Goal: Task Accomplishment & Management: Use online tool/utility

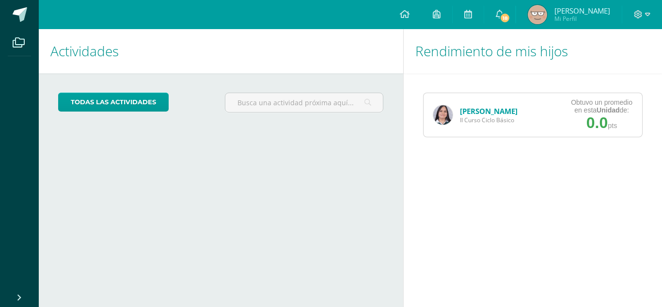
click at [462, 117] on span "II Curso Ciclo Básico" at bounding box center [489, 120] width 58 height 8
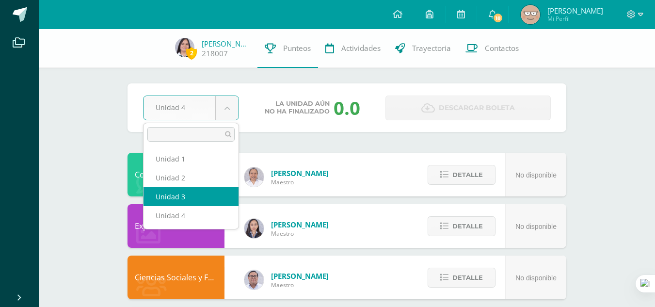
select select "Unidad 3"
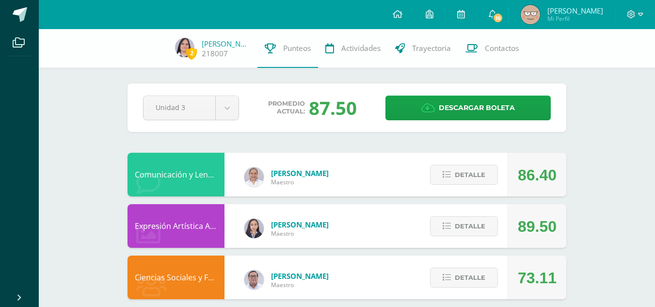
scroll to position [87, 0]
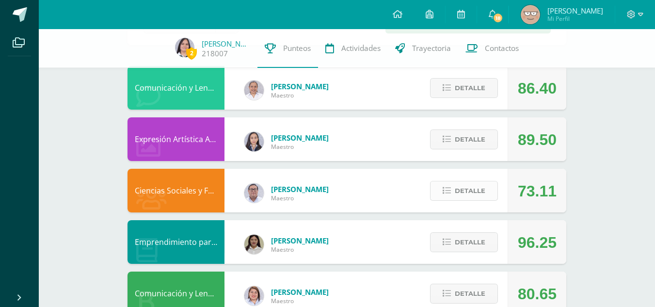
click at [444, 187] on icon at bounding box center [446, 191] width 8 height 8
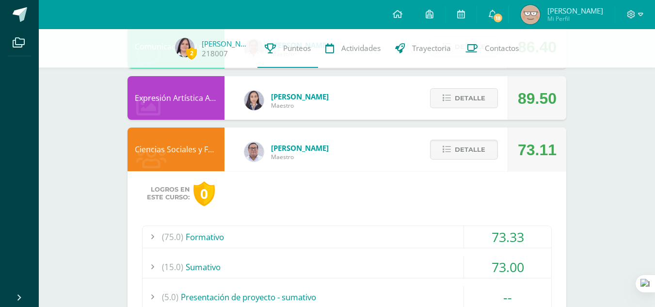
scroll to position [127, 0]
click at [464, 148] on span "Detalle" at bounding box center [470, 150] width 31 height 18
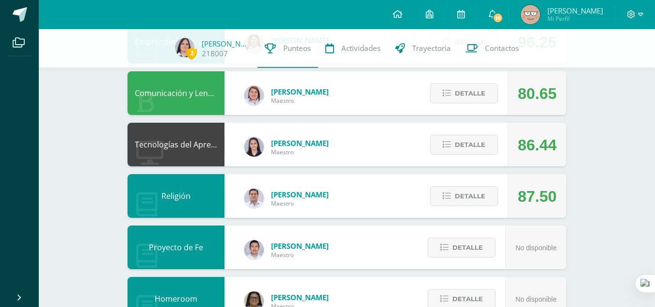
scroll to position [628, 0]
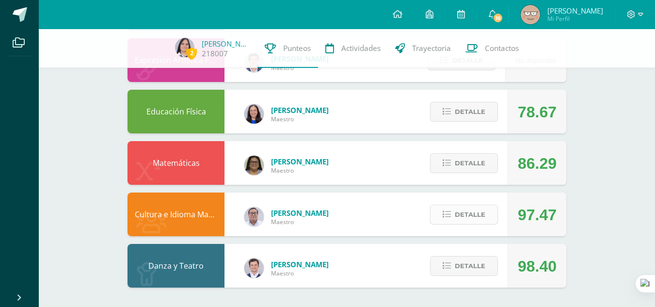
click at [466, 216] on span "Detalle" at bounding box center [470, 214] width 31 height 18
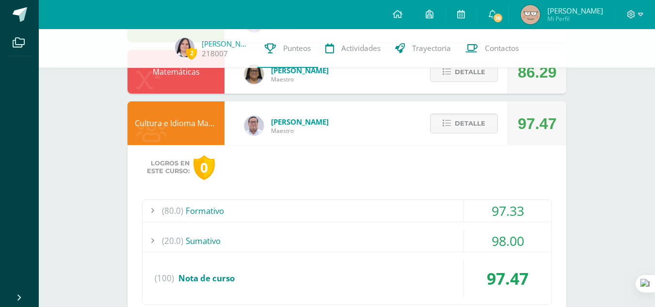
scroll to position [719, 0]
click at [455, 125] on span "Detalle" at bounding box center [470, 124] width 31 height 18
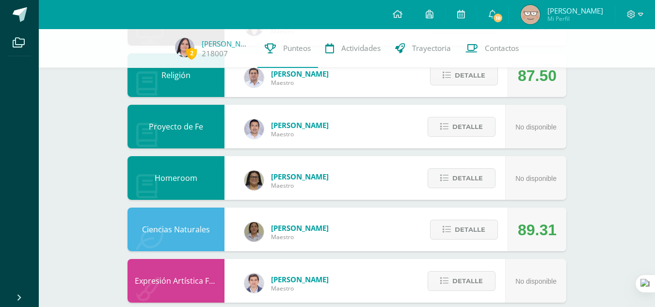
scroll to position [408, 0]
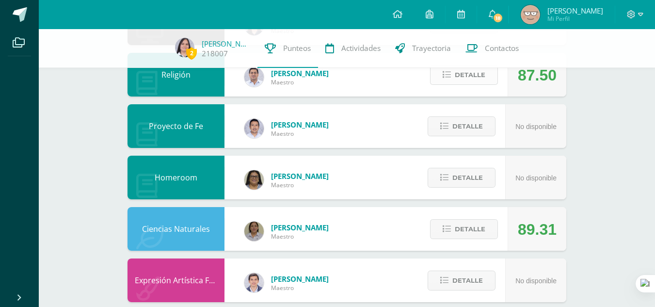
click at [460, 72] on span "Detalle" at bounding box center [470, 75] width 31 height 18
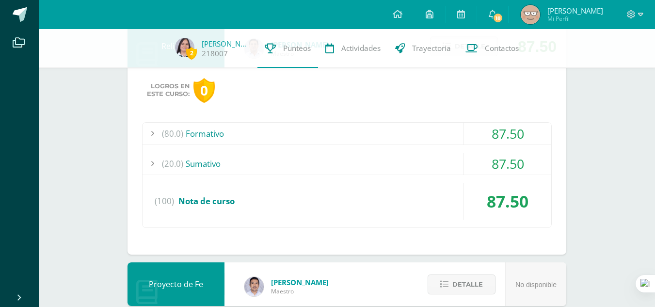
scroll to position [438, 0]
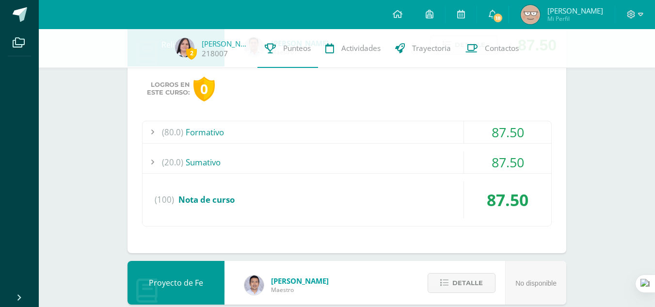
click at [321, 163] on div "(20.0) Sumativo" at bounding box center [346, 162] width 409 height 22
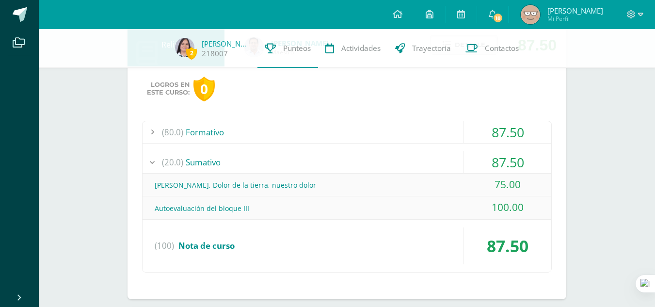
click at [231, 133] on div "(80.0) Formativo" at bounding box center [346, 132] width 409 height 22
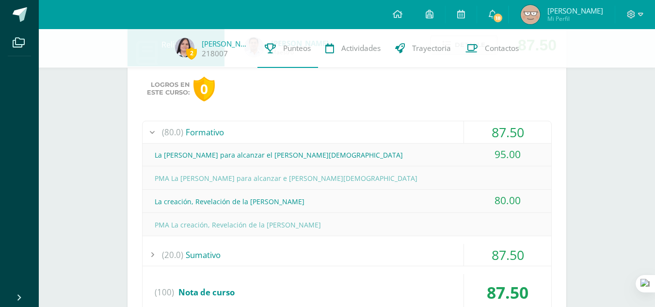
click at [231, 133] on div "(80.0) Formativo" at bounding box center [346, 132] width 409 height 22
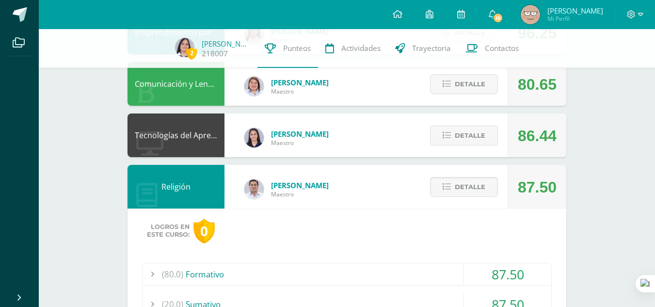
scroll to position [289, 0]
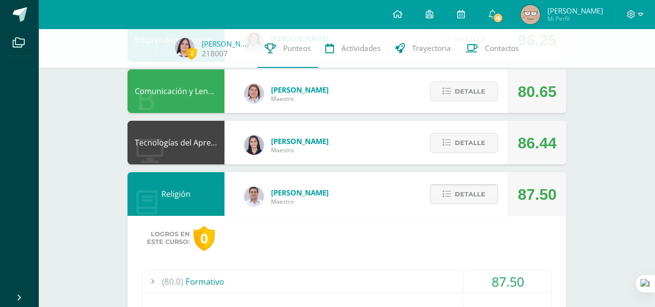
click at [443, 198] on icon at bounding box center [446, 194] width 8 height 8
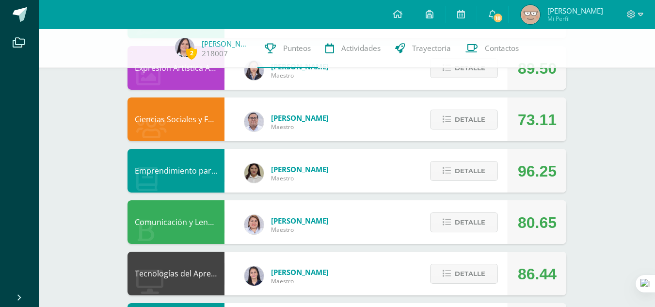
scroll to position [0, 0]
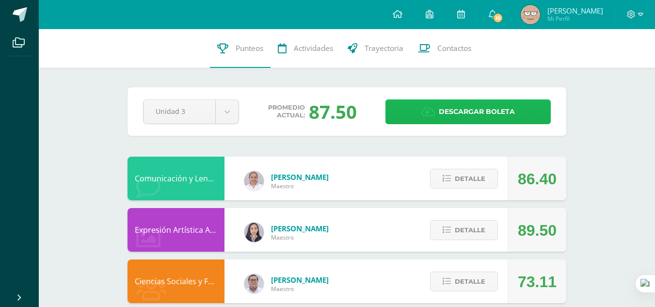
click at [430, 105] on link "Descargar boleta" at bounding box center [467, 111] width 165 height 25
